Goal: Obtain resource: Obtain resource

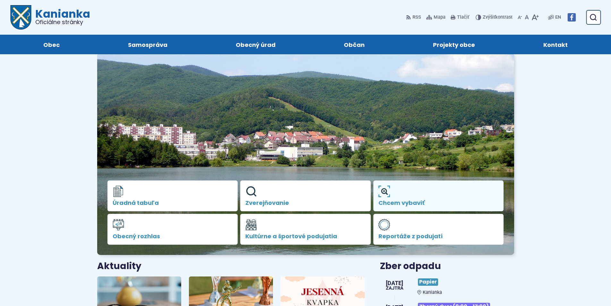
click at [351, 198] on link "Chcem vybaviť" at bounding box center [438, 195] width 131 height 31
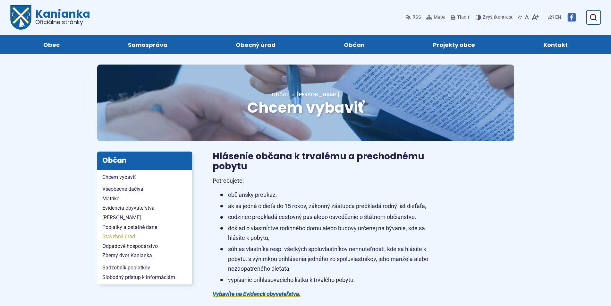
click at [116, 236] on span "Stavebný úrad" at bounding box center [144, 237] width 85 height 10
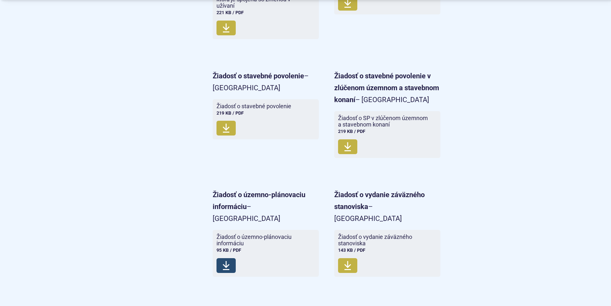
scroll to position [1347, 0]
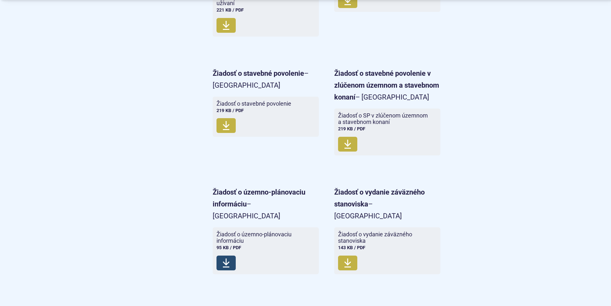
click at [242, 231] on span "Žiadosť o územno-plánovaciu informáciu" at bounding box center [261, 237] width 91 height 13
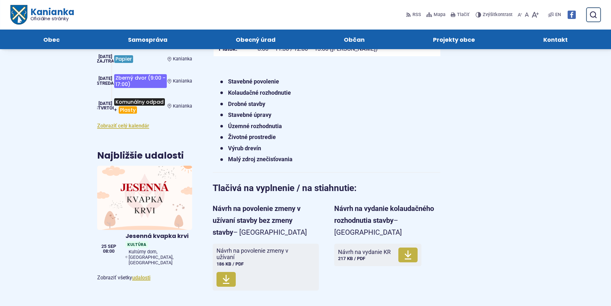
scroll to position [257, 0]
